Goal: Task Accomplishment & Management: Use online tool/utility

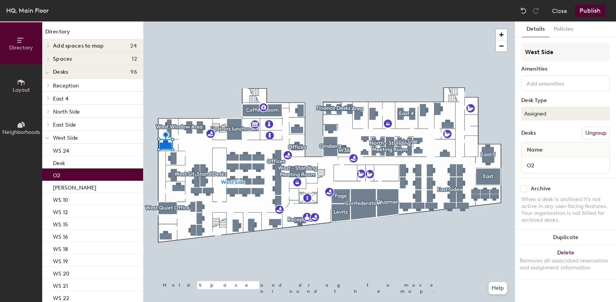
click at [545, 115] on button "Assigned" at bounding box center [565, 114] width 89 height 14
click at [559, 12] on button "Close" at bounding box center [559, 11] width 15 height 12
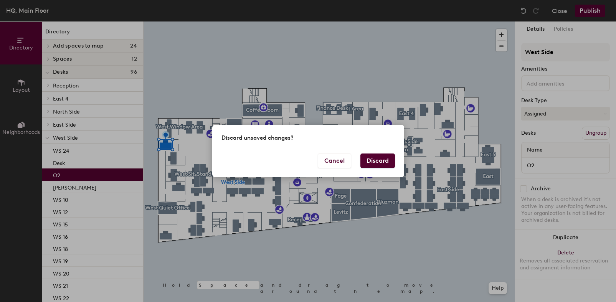
click at [337, 162] on button "Cancel" at bounding box center [334, 161] width 33 height 15
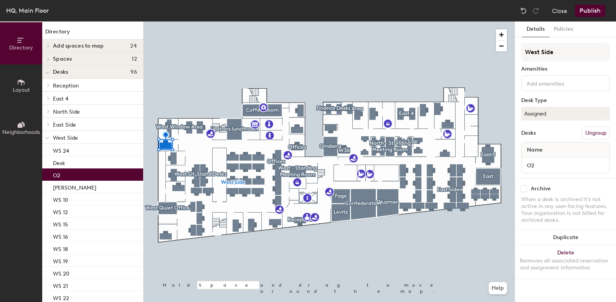
click at [559, 12] on button "Close" at bounding box center [559, 11] width 15 height 12
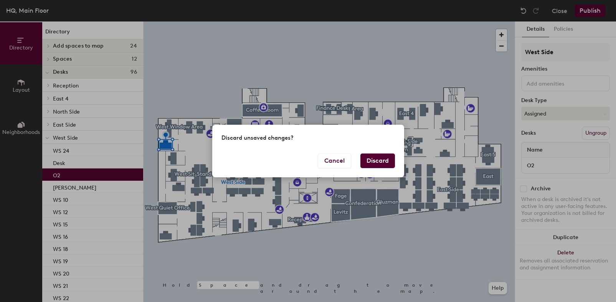
click at [373, 159] on button "Discard" at bounding box center [377, 161] width 35 height 15
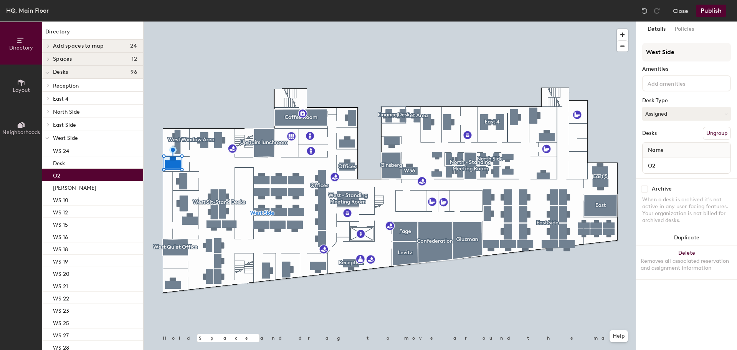
click at [681, 11] on button "Close" at bounding box center [680, 11] width 15 height 12
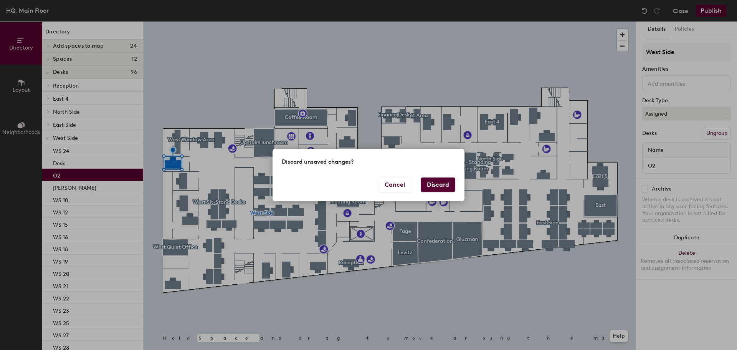
click at [436, 184] on button "Discard" at bounding box center [438, 184] width 35 height 15
